Goal: Complete application form

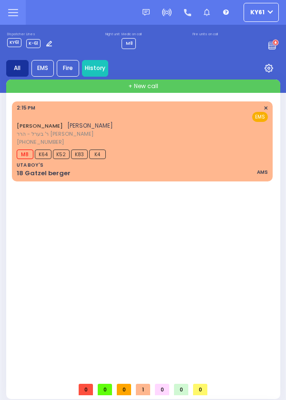
click at [146, 378] on div "[PERSON_NAME] [PERSON_NAME] ר' בערל - הרר [PERSON_NAME] [PHONE_NUMBER] 2:15 PM …" at bounding box center [144, 239] width 264 height 276
select select
radio input "true"
select select
type input "14:44"
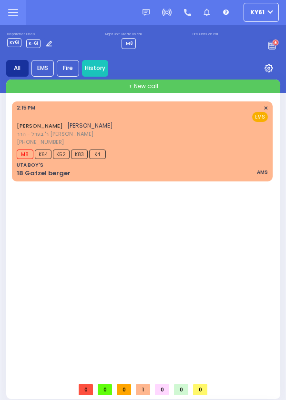
select select
radio input "true"
select select
radio input "true"
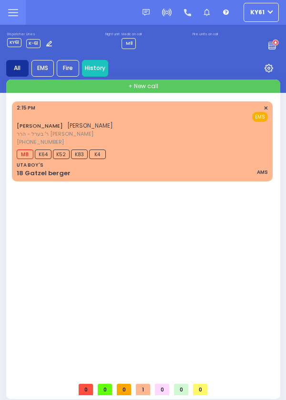
select select
